Goal: Find specific page/section: Find specific page/section

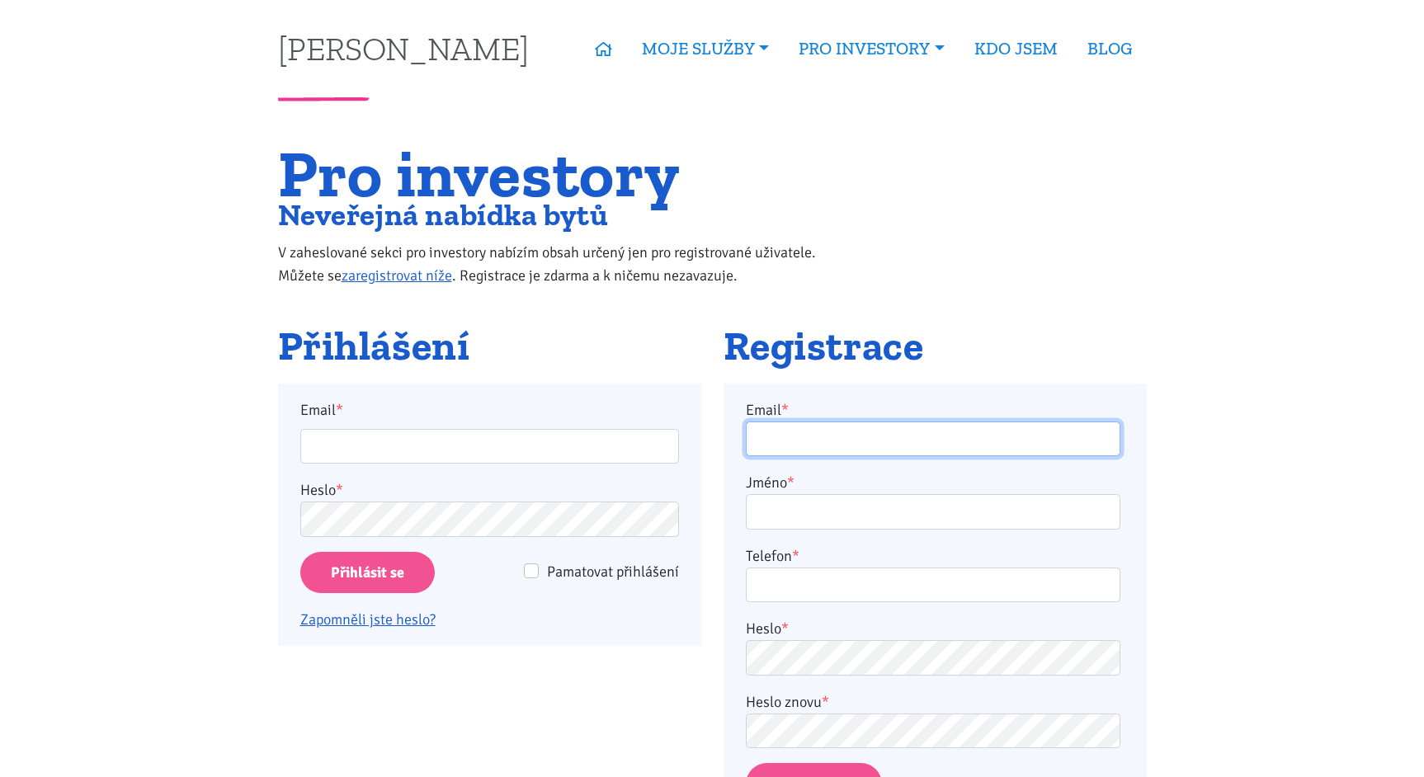
type input "[EMAIL_ADDRESS][PERSON_NAME][DOMAIN_NAME]"
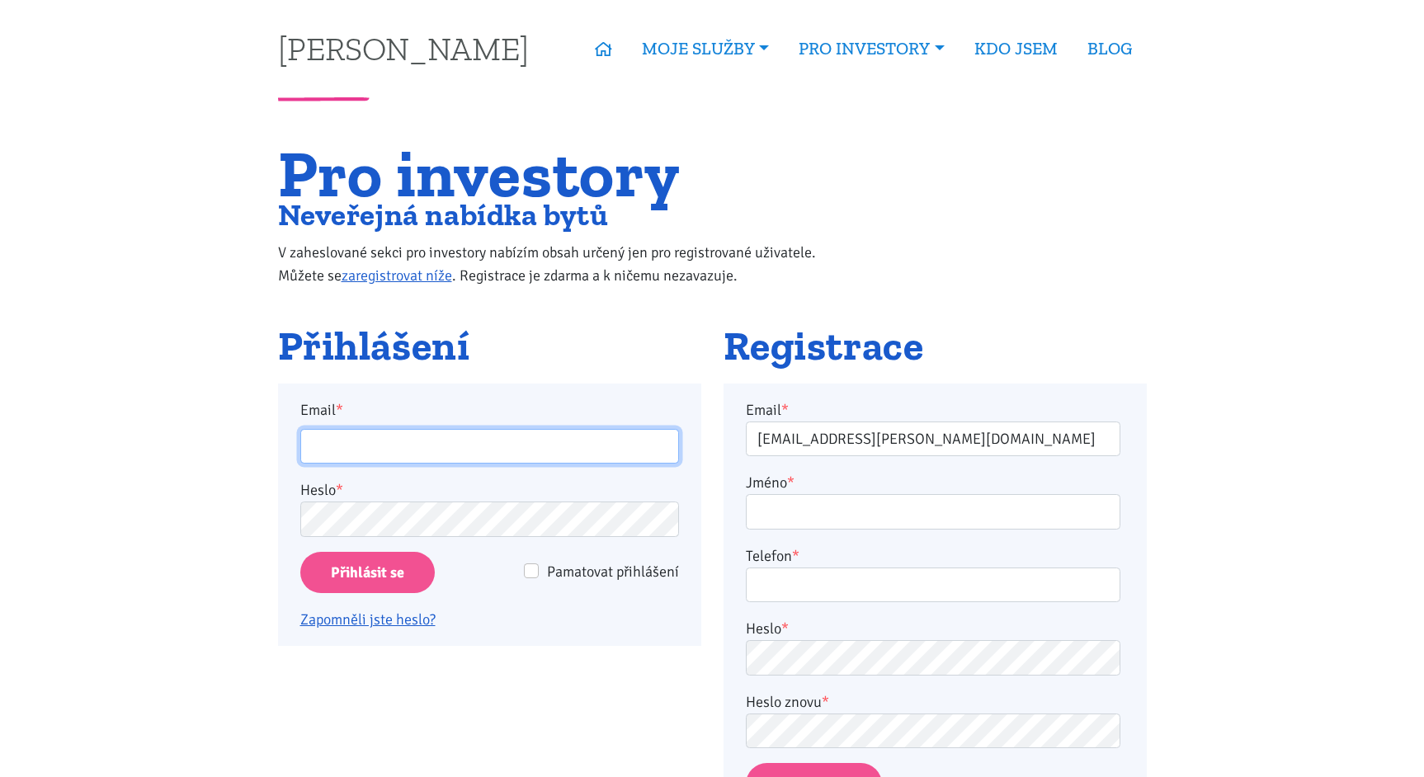
type input "a.stefanik@yahoo.com"
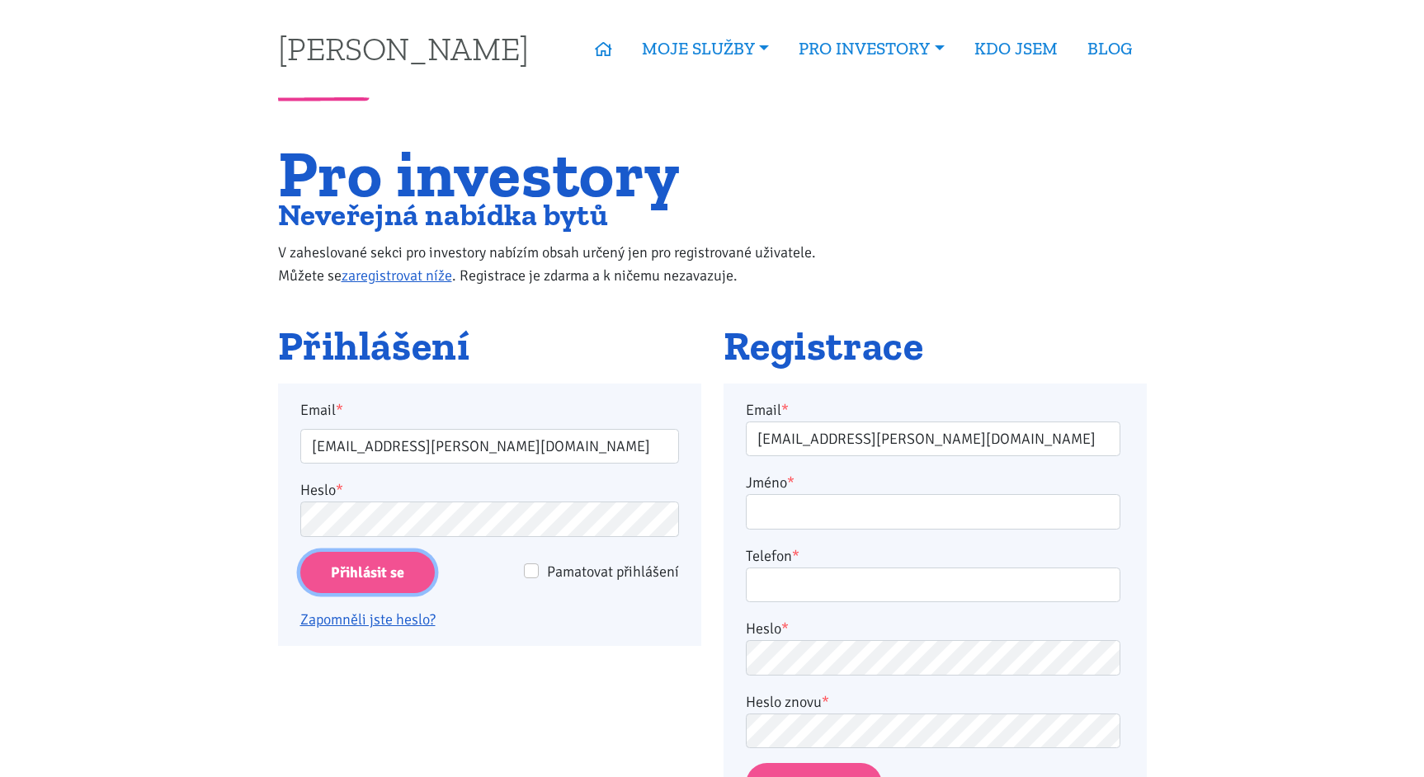
click at [351, 555] on input "Přihlásit se" at bounding box center [367, 573] width 134 height 42
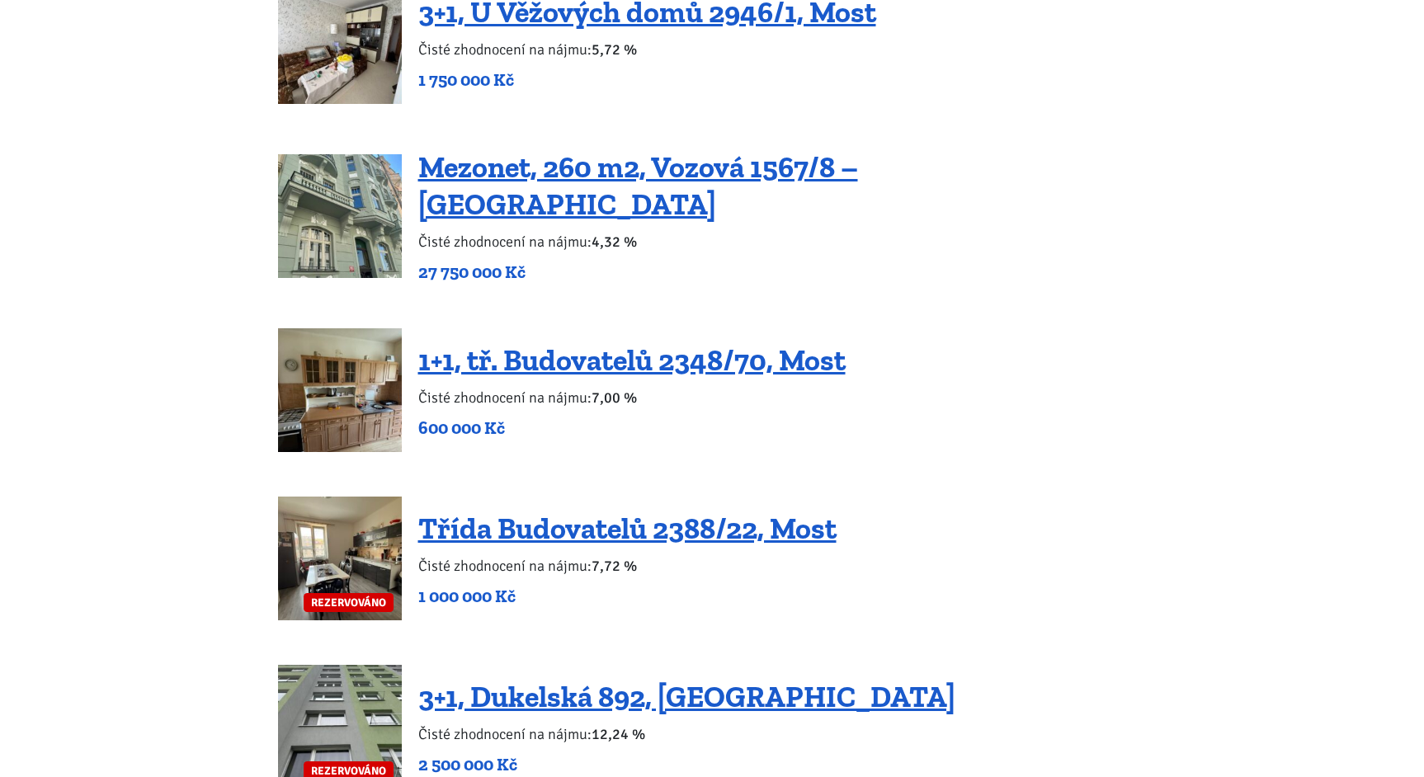
scroll to position [2310, 0]
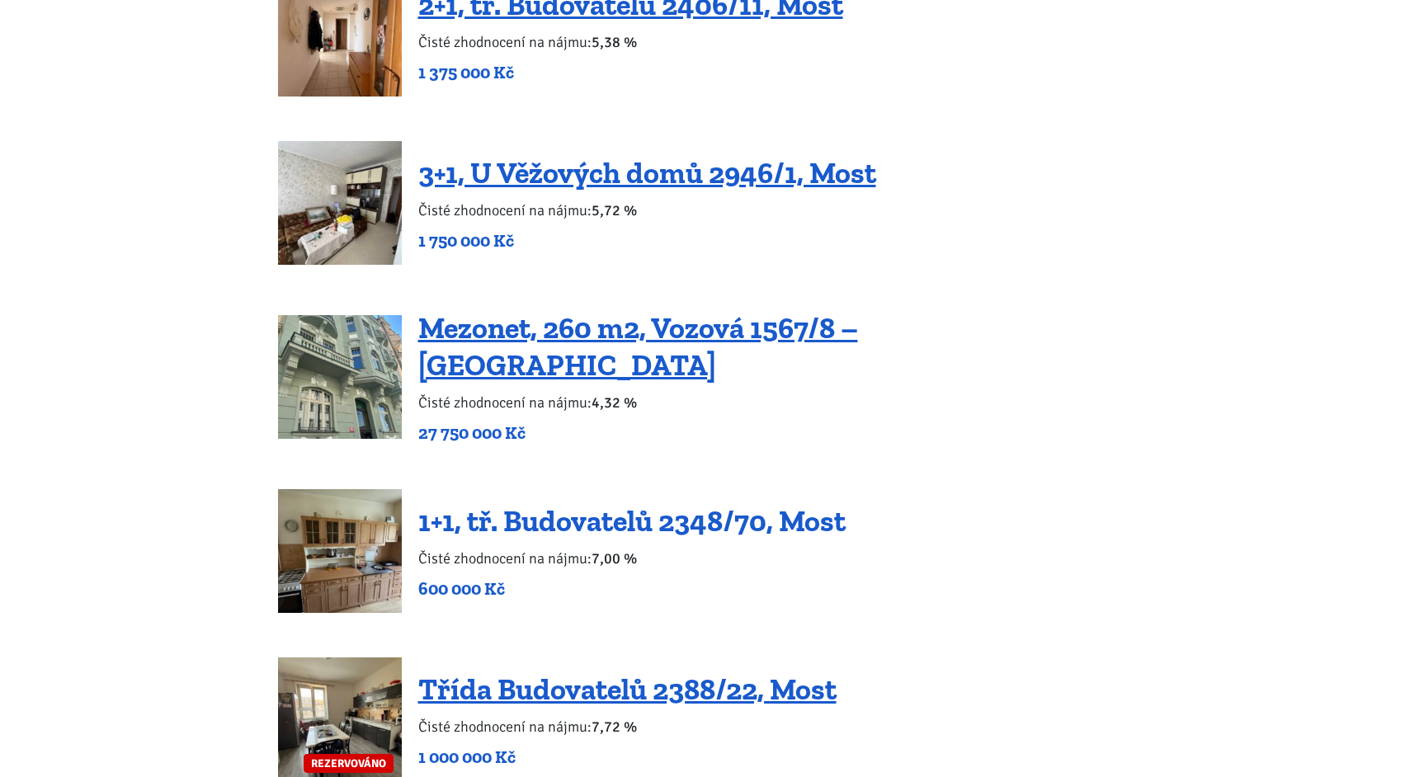
click at [529, 503] on link "1+1, tř. Budovatelů 2348/70, Most" at bounding box center [631, 520] width 427 height 35
